Goal: Task Accomplishment & Management: Use online tool/utility

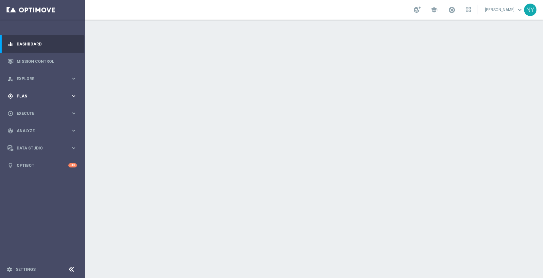
click at [22, 94] on span "Plan" at bounding box center [44, 96] width 54 height 4
click at [28, 130] on span "Templates" at bounding box center [40, 129] width 47 height 4
click at [33, 137] on link "Optimail" at bounding box center [44, 138] width 48 height 5
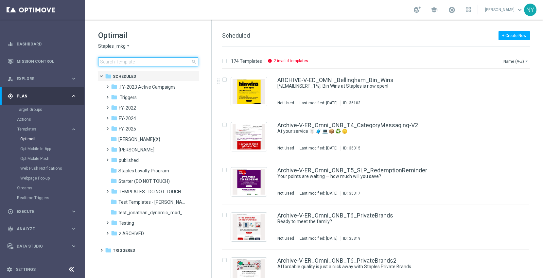
click at [144, 63] on input at bounding box center [148, 61] width 100 height 9
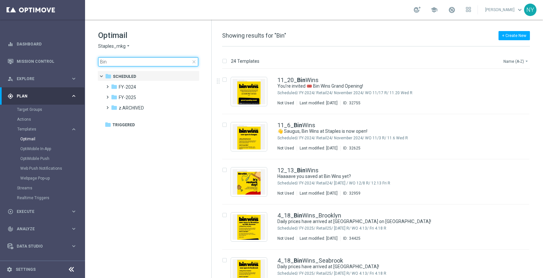
type input "Bin"
click at [508, 60] on button "Name (A-Z) arrow_drop_down" at bounding box center [516, 61] width 27 height 8
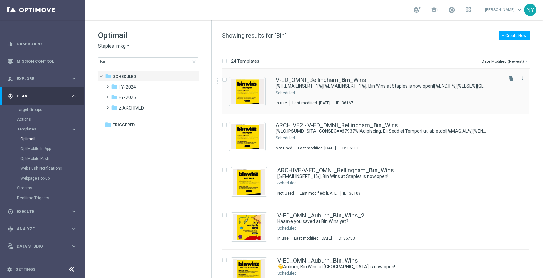
click at [510, 79] on icon "file_copy" at bounding box center [511, 78] width 5 height 5
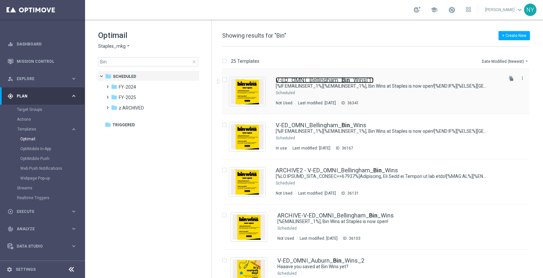
click at [320, 80] on link "V-ED_OMNI_Bellingham_ Bin _Wins(1)" at bounding box center [325, 80] width 98 height 6
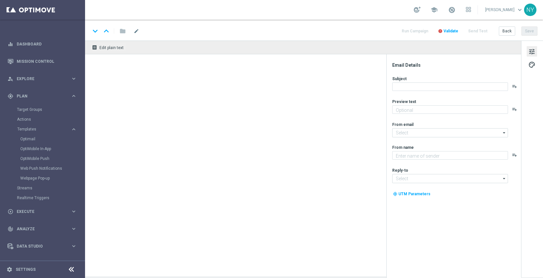
type textarea "Discover up to 75% off retail"
type textarea "Staples"
type input "staples@connected.staples.com"
type input "info@staples.com"
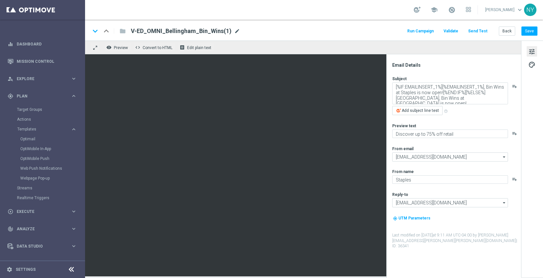
click at [234, 30] on span "mode_edit" at bounding box center [237, 31] width 6 height 6
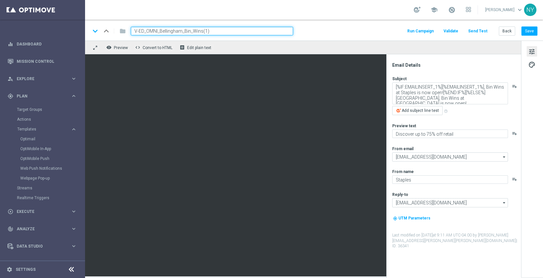
drag, startPoint x: 216, startPoint y: 30, endPoint x: 202, endPoint y: 30, distance: 14.7
click at [202, 30] on input "V-ED_OMNI_Bellingham_Bin_Wins(1)" at bounding box center [212, 31] width 162 height 9
click at [528, 29] on button "Save" at bounding box center [530, 31] width 16 height 9
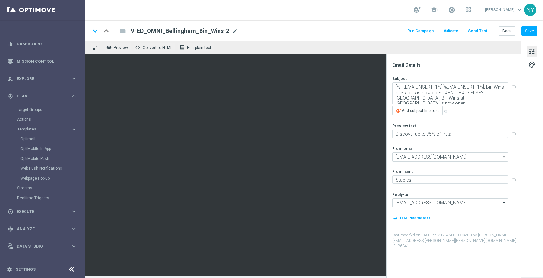
click at [232, 31] on span "mode_edit" at bounding box center [235, 31] width 6 height 6
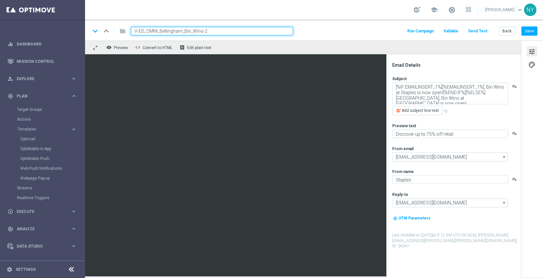
click at [203, 31] on input "V-ED_OMNI_Bellingham_Bin_Wins-2" at bounding box center [212, 31] width 162 height 9
type input "V-ED_OMNI_Bellingham_Bin_Wins-Email2"
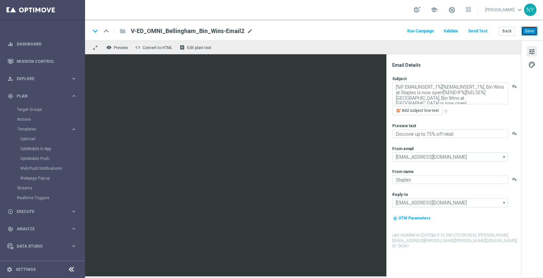
click at [529, 31] on button "Save" at bounding box center [530, 31] width 16 height 9
